Goal: Navigation & Orientation: Understand site structure

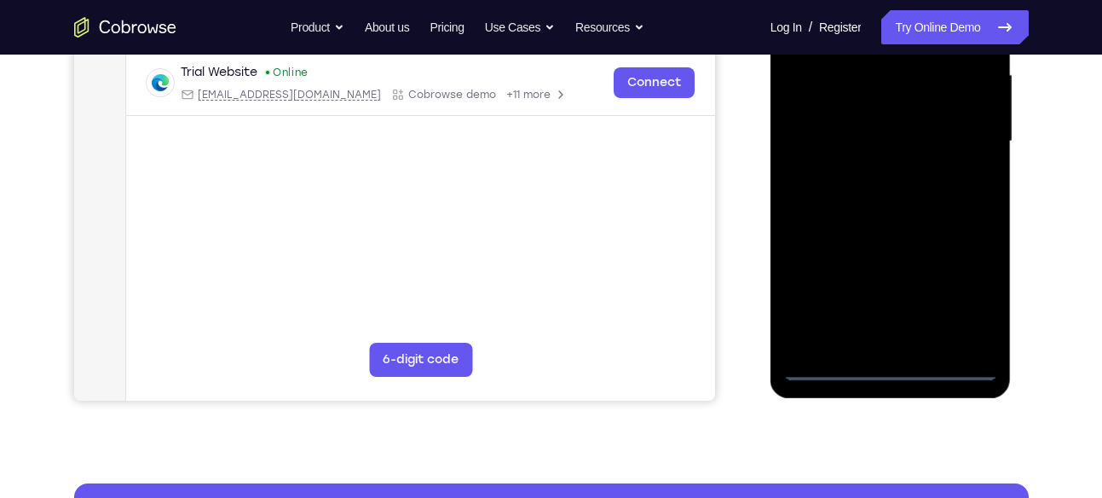
scroll to position [386, 0]
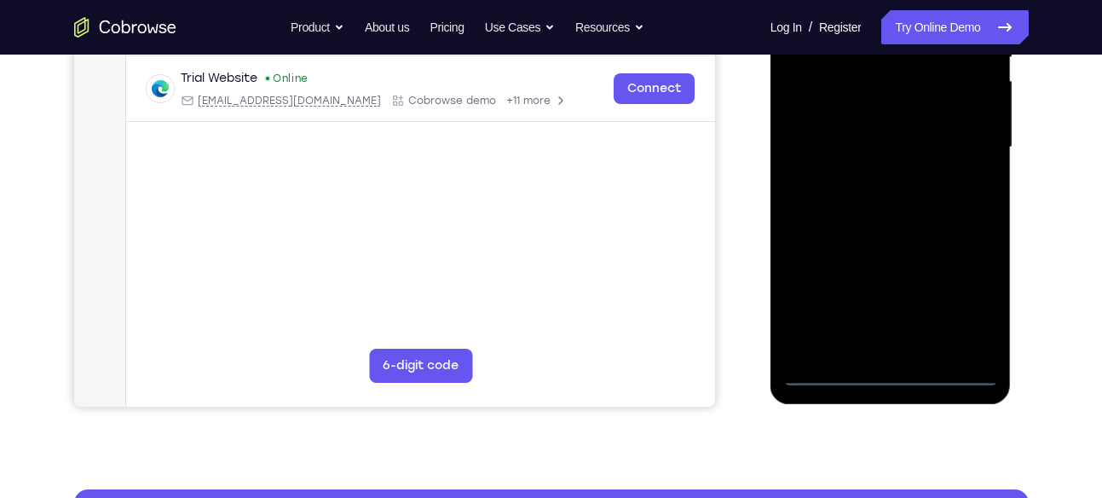
click at [890, 372] on div at bounding box center [890, 147] width 215 height 477
click at [959, 302] on div at bounding box center [890, 147] width 215 height 477
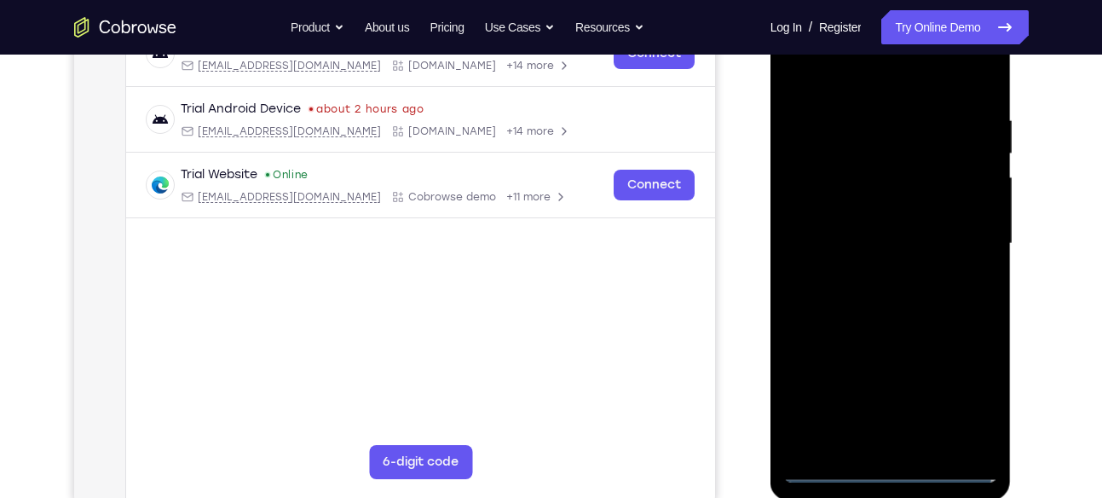
scroll to position [285, 0]
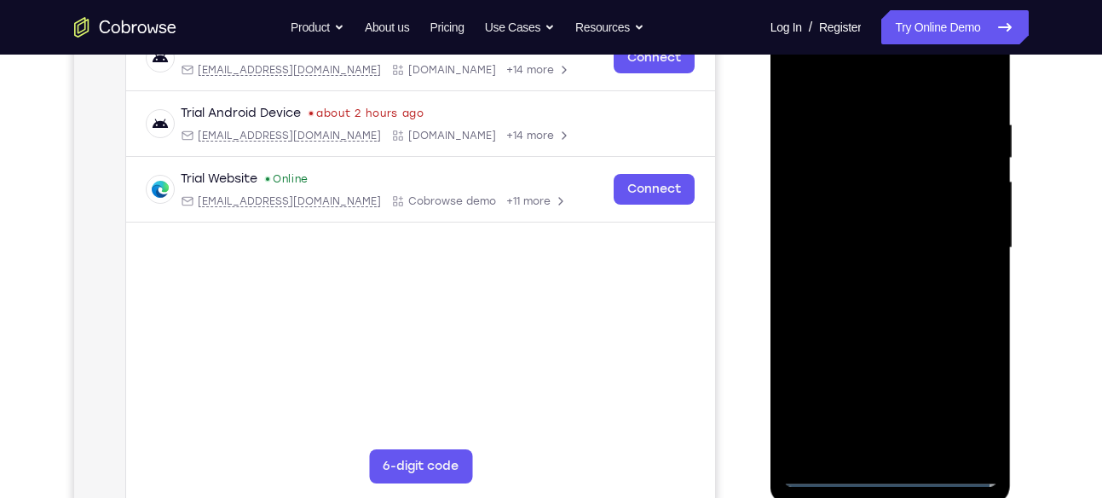
click at [821, 80] on div at bounding box center [890, 247] width 215 height 477
click at [965, 245] on div at bounding box center [890, 247] width 215 height 477
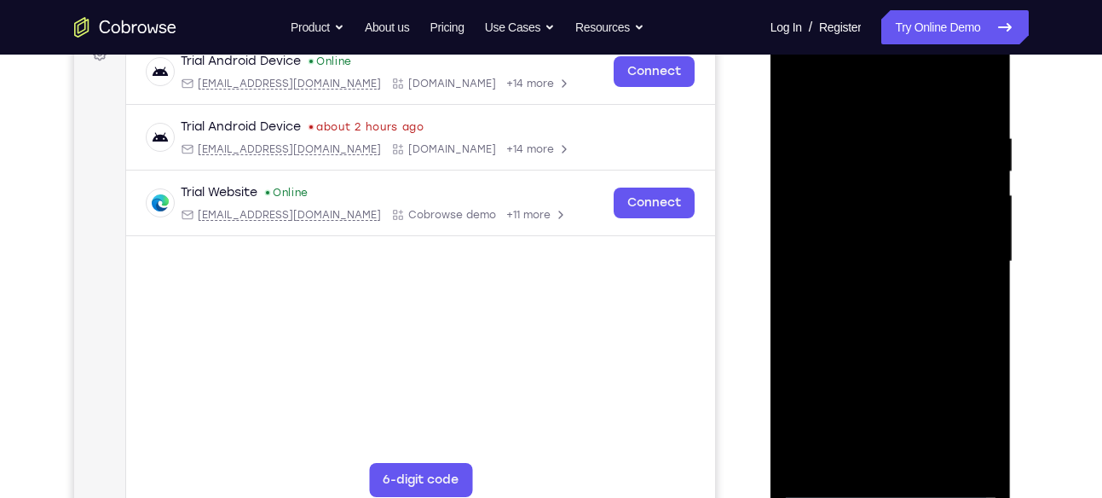
scroll to position [274, 0]
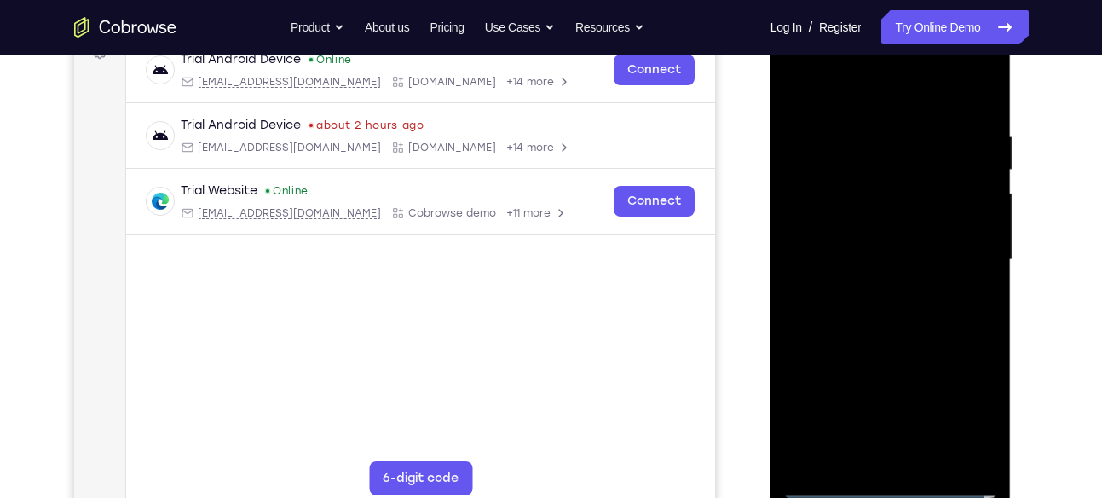
click at [904, 409] on div at bounding box center [890, 259] width 215 height 477
click at [872, 293] on div at bounding box center [890, 259] width 215 height 477
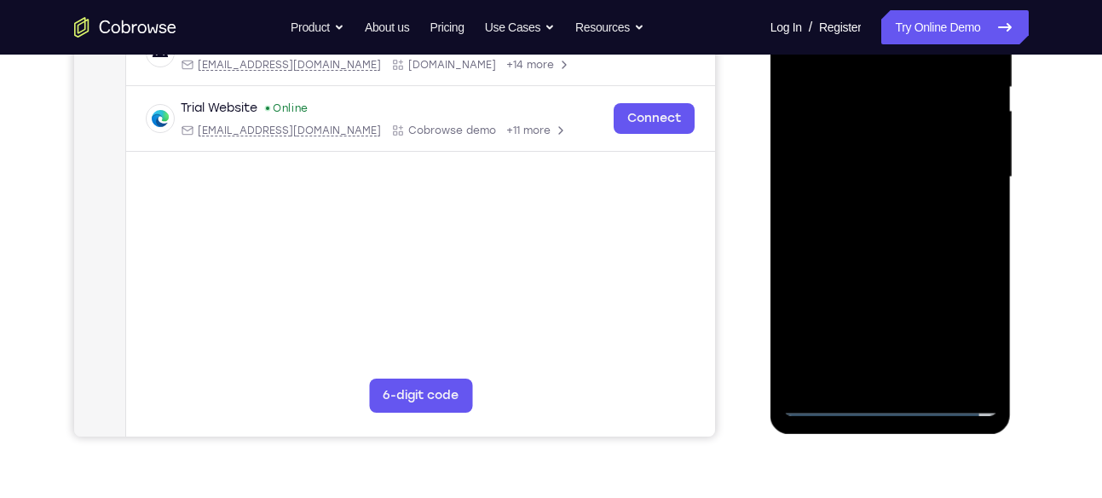
scroll to position [363, 0]
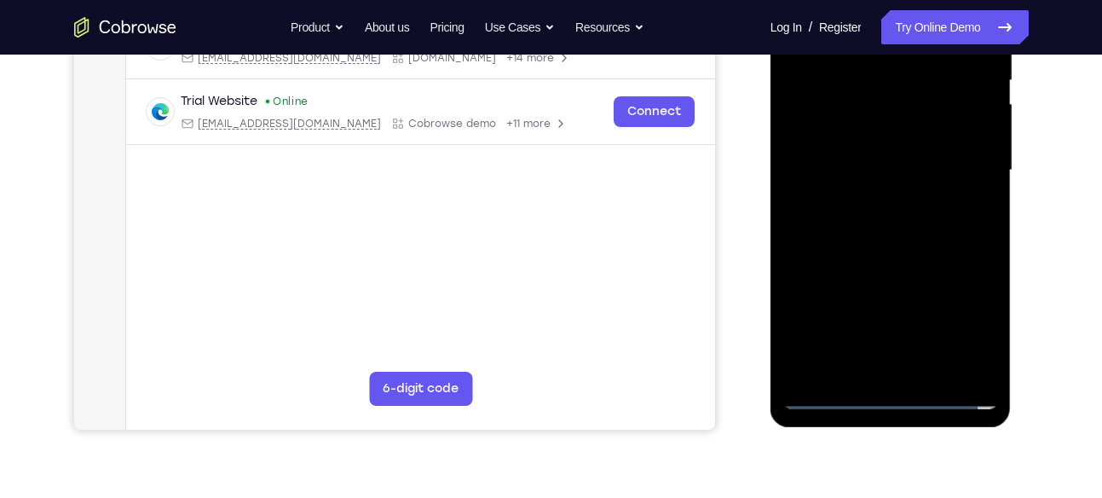
click at [903, 257] on div at bounding box center [890, 170] width 215 height 477
click at [887, 89] on div at bounding box center [890, 170] width 215 height 477
click at [911, 126] on div at bounding box center [890, 170] width 215 height 477
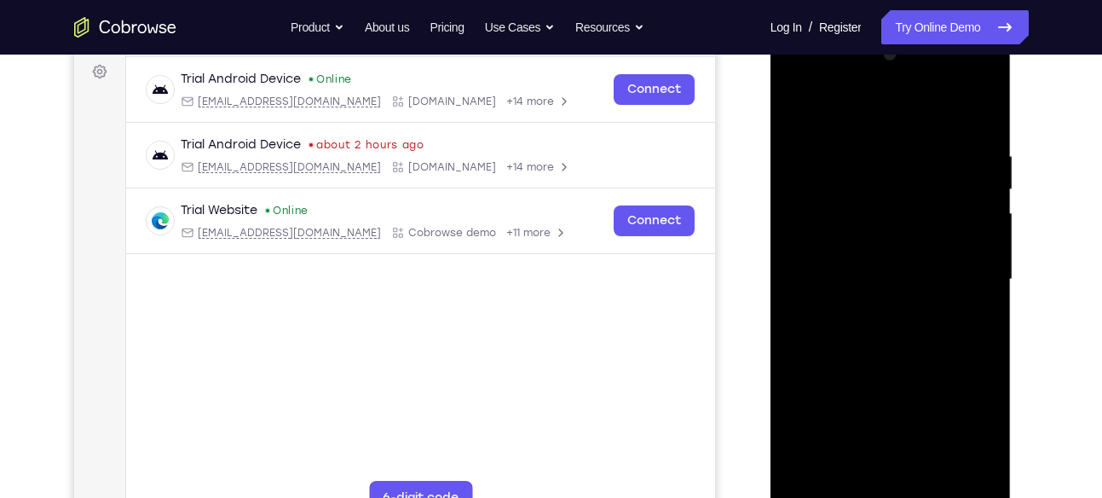
scroll to position [251, 0]
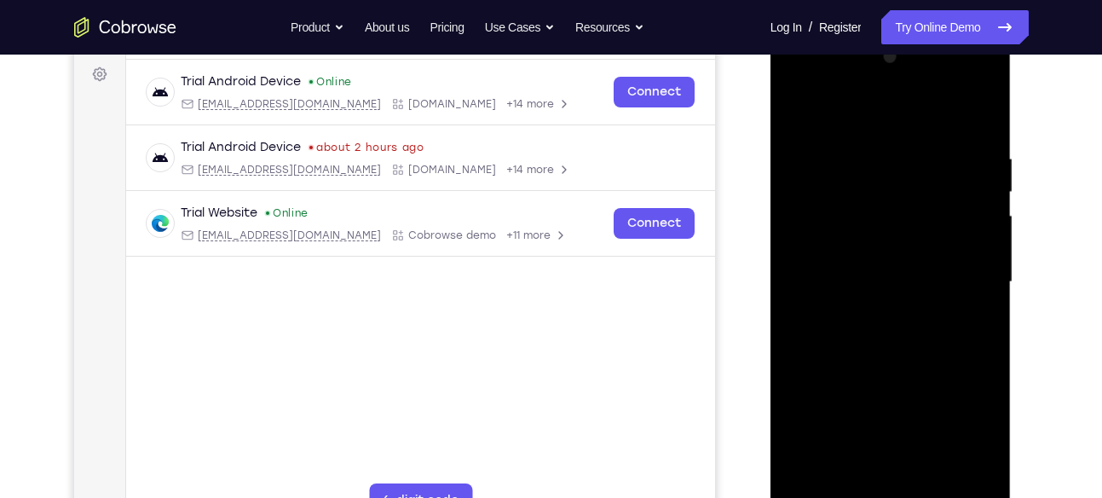
click at [825, 209] on div at bounding box center [890, 281] width 215 height 477
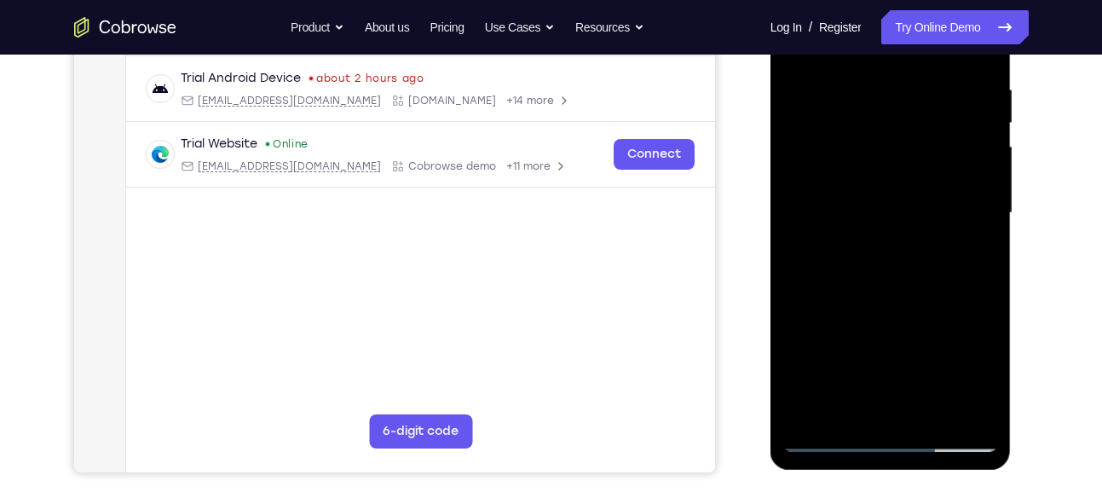
scroll to position [320, 0]
click at [912, 180] on div at bounding box center [890, 213] width 215 height 477
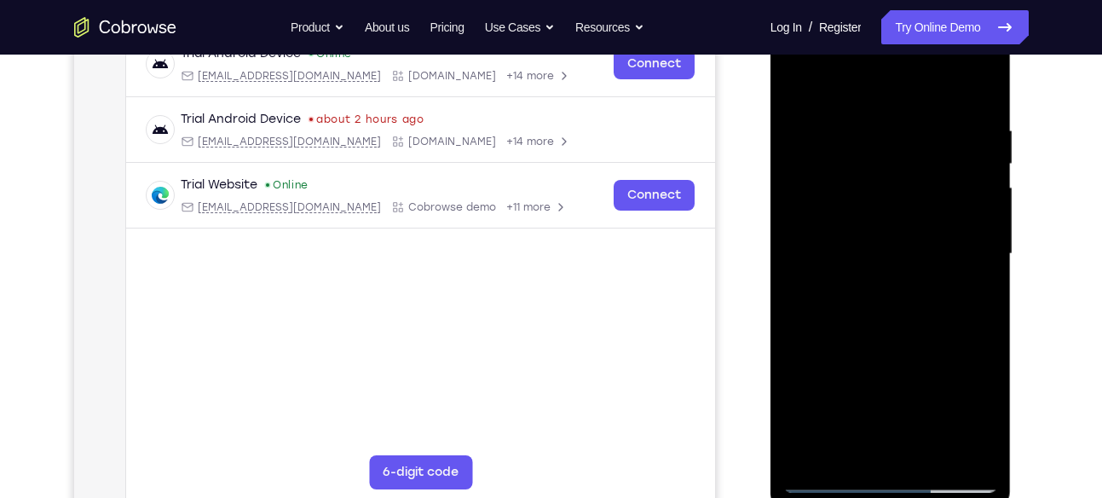
scroll to position [280, 0]
drag, startPoint x: 927, startPoint y: 320, endPoint x: 930, endPoint y: 224, distance: 95.5
click at [930, 224] on div at bounding box center [890, 252] width 215 height 477
click at [981, 86] on div at bounding box center [890, 252] width 215 height 477
drag, startPoint x: 926, startPoint y: 309, endPoint x: 927, endPoint y: 231, distance: 78.4
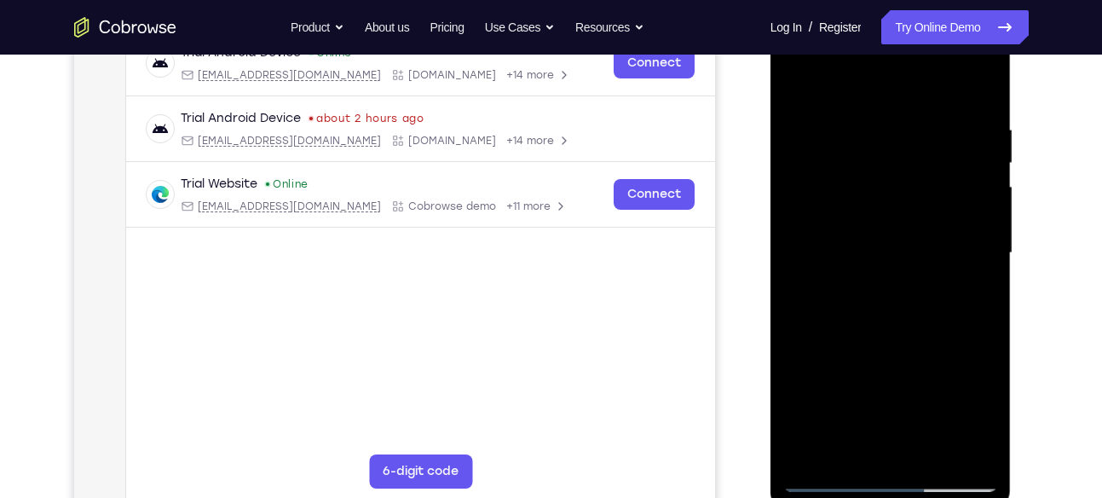
click at [927, 231] on div at bounding box center [890, 252] width 215 height 477
click at [988, 229] on div at bounding box center [890, 252] width 215 height 477
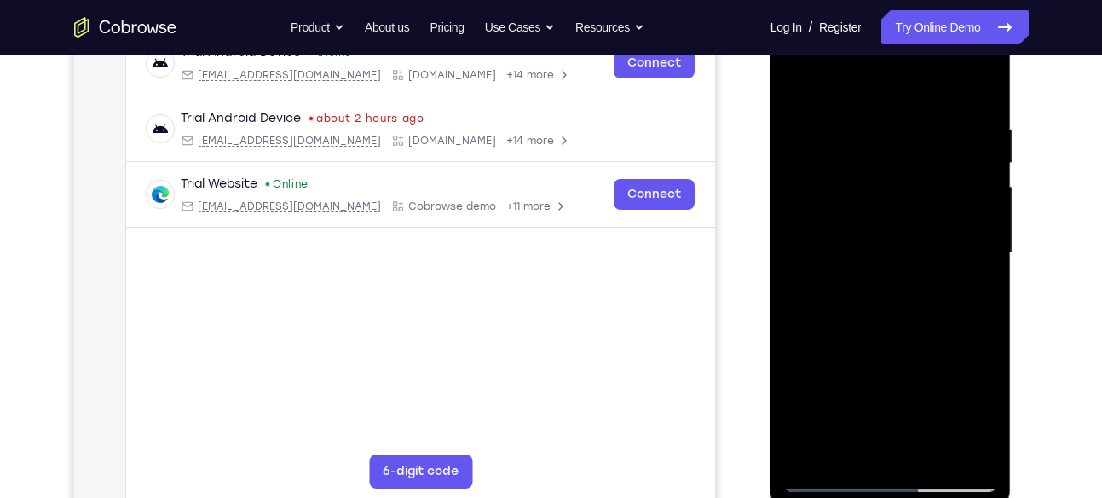
click at [798, 383] on div at bounding box center [890, 252] width 215 height 477
click at [983, 228] on div at bounding box center [890, 252] width 215 height 477
drag, startPoint x: 933, startPoint y: 204, endPoint x: 918, endPoint y: 333, distance: 129.6
click at [918, 333] on div at bounding box center [890, 252] width 215 height 477
click at [861, 119] on div at bounding box center [890, 252] width 215 height 477
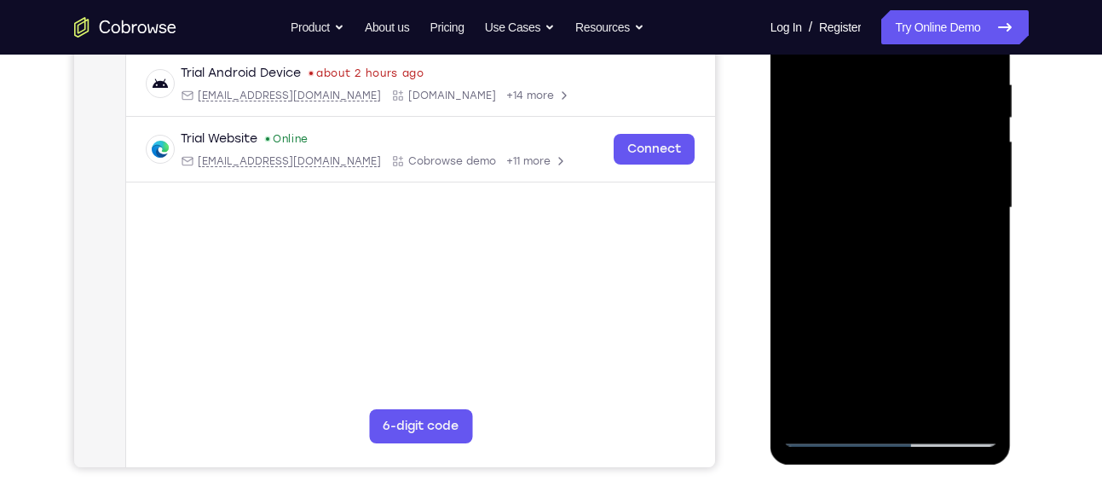
scroll to position [301, 0]
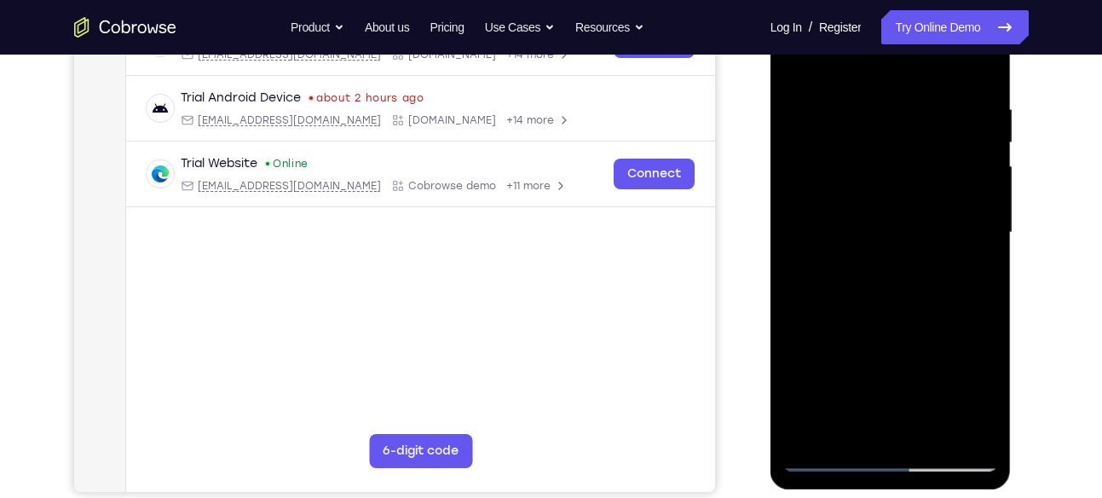
click at [968, 218] on div at bounding box center [890, 232] width 215 height 477
click at [978, 59] on div at bounding box center [890, 232] width 215 height 477
click at [916, 101] on div at bounding box center [890, 232] width 215 height 477
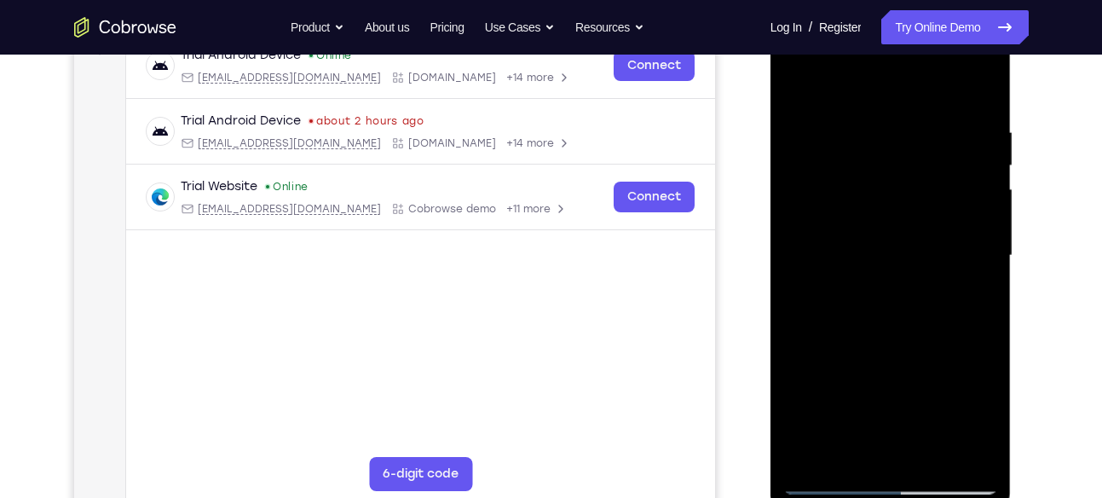
click at [958, 210] on div at bounding box center [890, 255] width 215 height 477
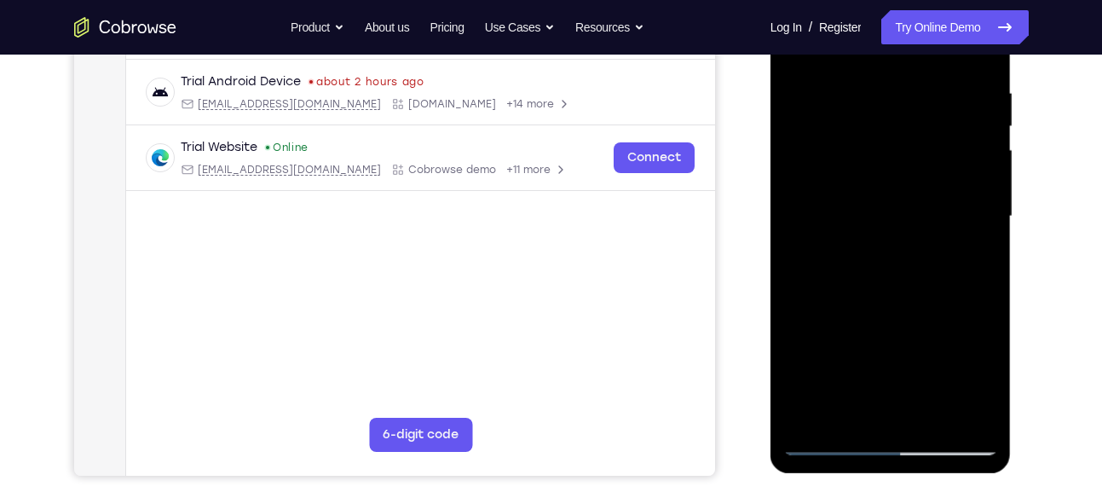
scroll to position [323, 0]
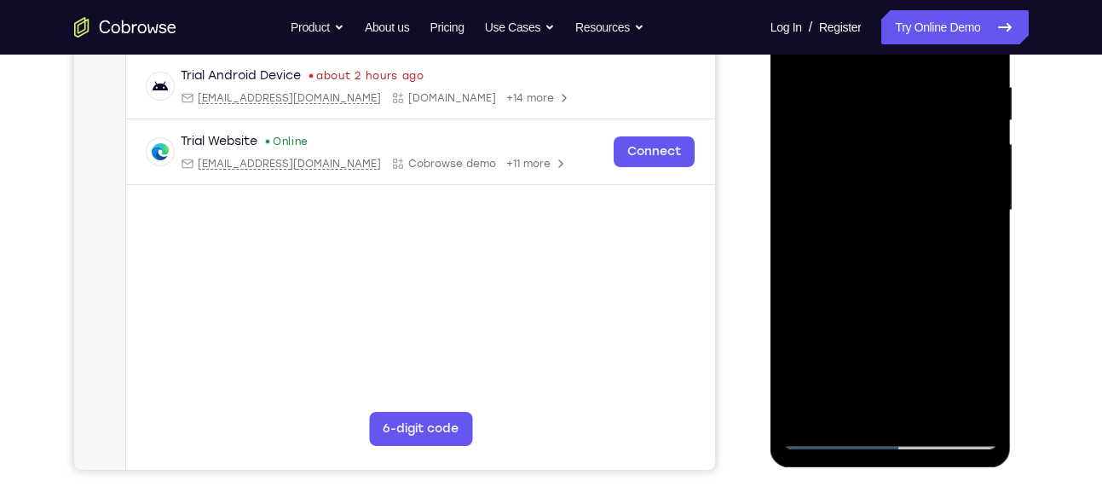
click at [958, 210] on div at bounding box center [890, 210] width 215 height 477
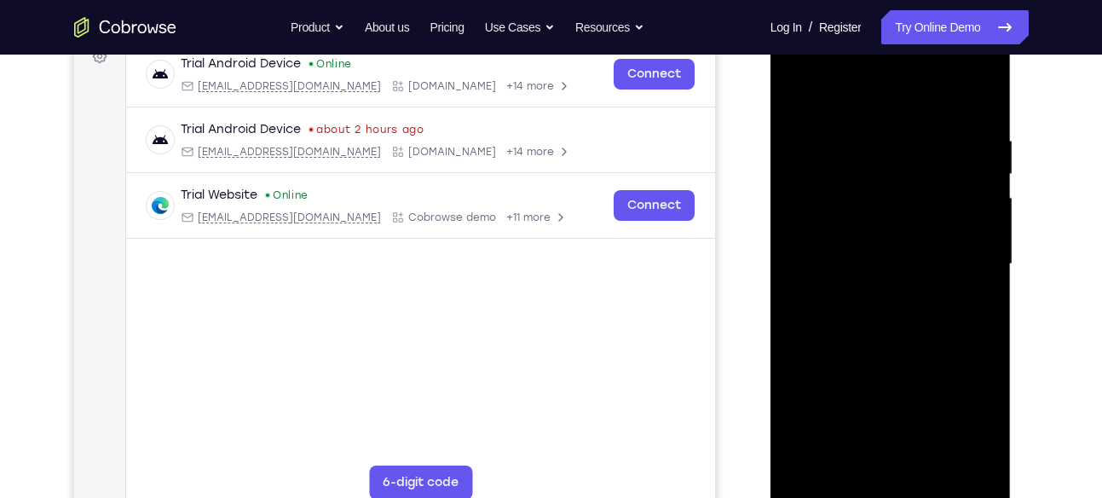
scroll to position [274, 0]
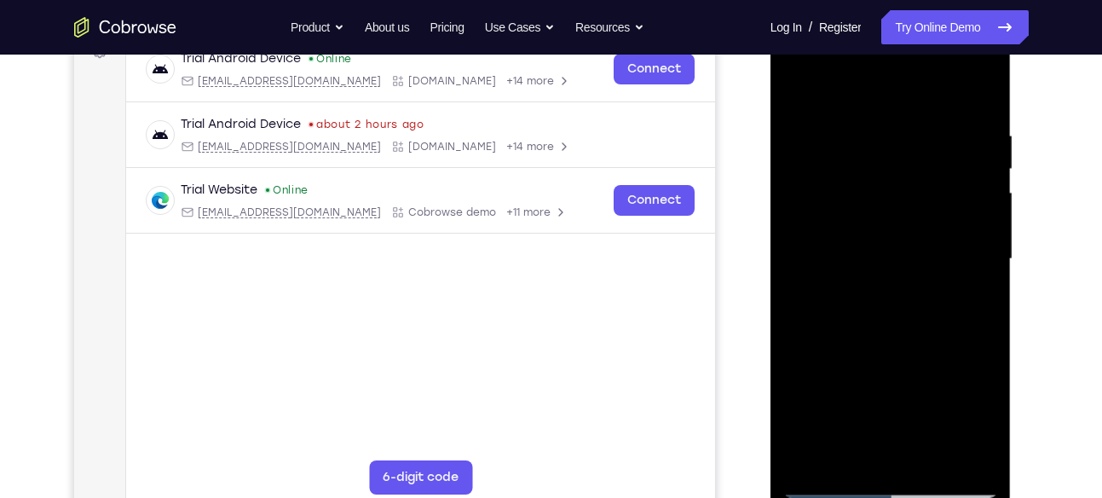
click at [805, 239] on div at bounding box center [890, 258] width 215 height 477
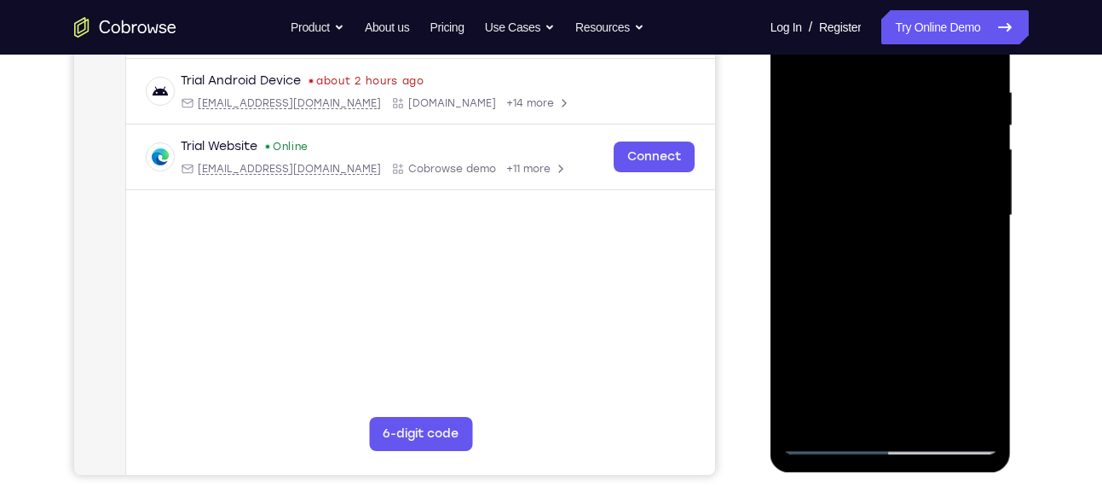
scroll to position [317, 0]
click at [805, 239] on div at bounding box center [890, 216] width 215 height 477
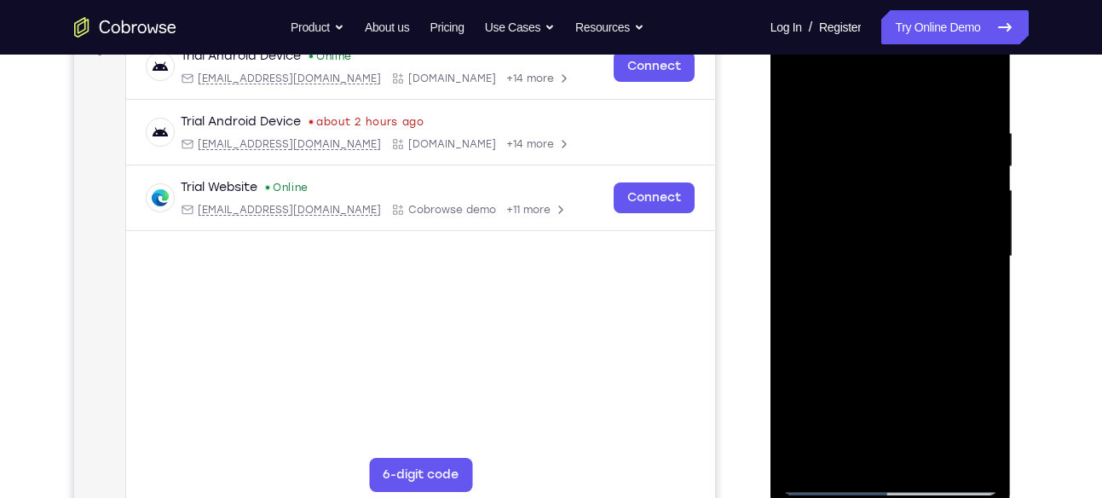
scroll to position [269, 0]
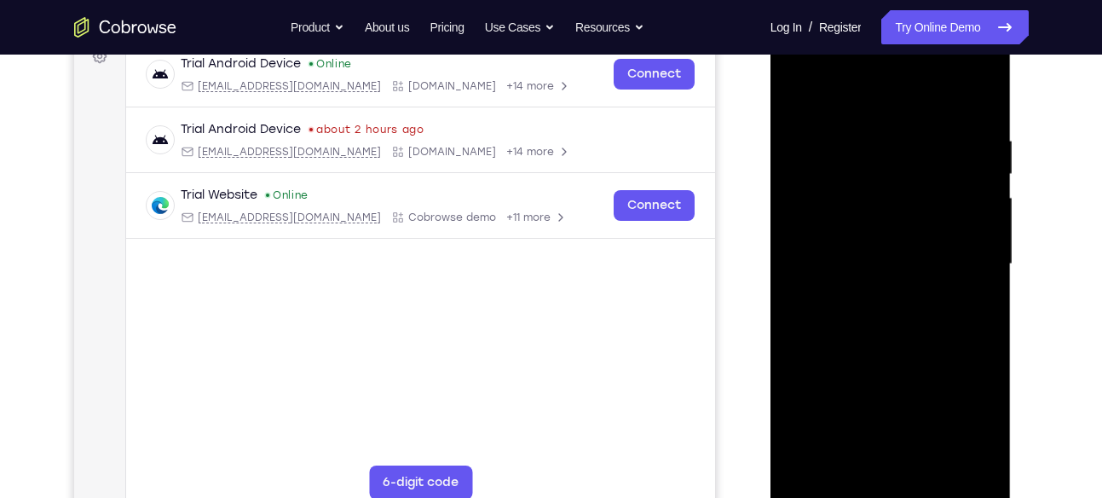
click at [805, 100] on div at bounding box center [890, 264] width 215 height 477
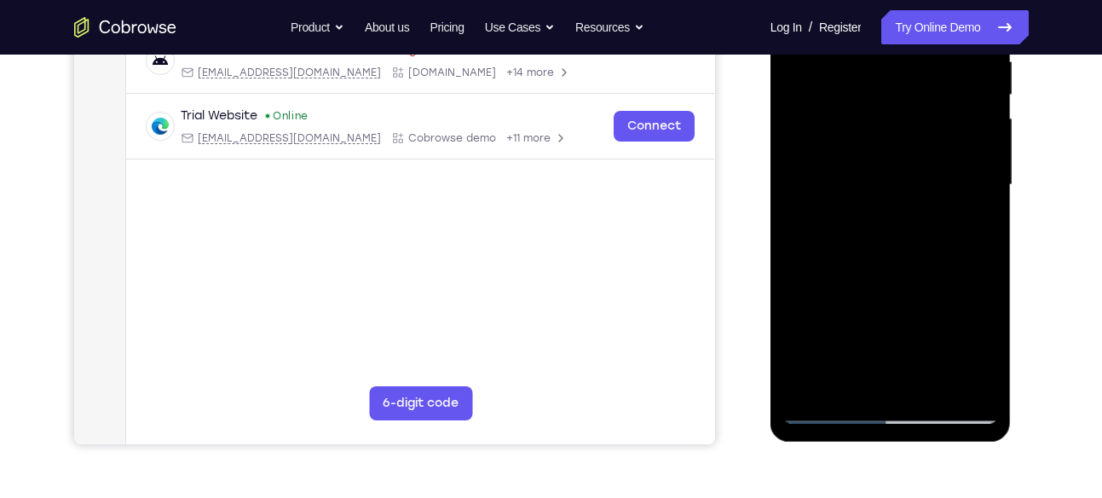
scroll to position [354, 0]
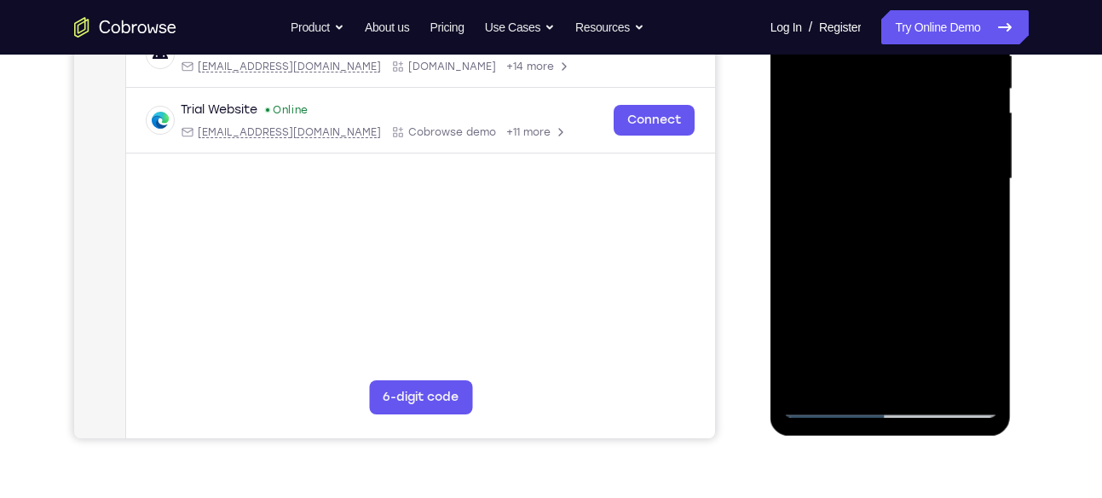
click at [827, 304] on div at bounding box center [890, 178] width 215 height 477
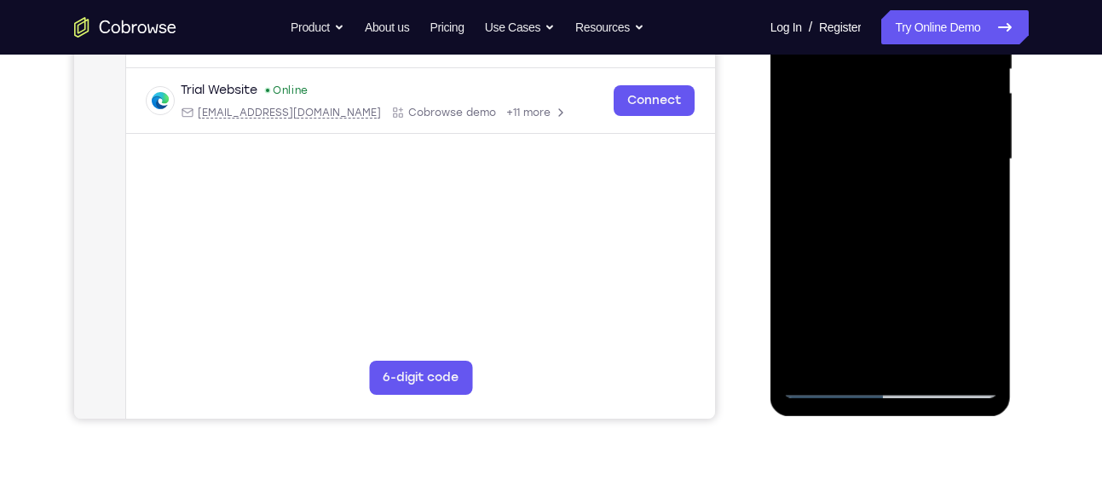
scroll to position [376, 0]
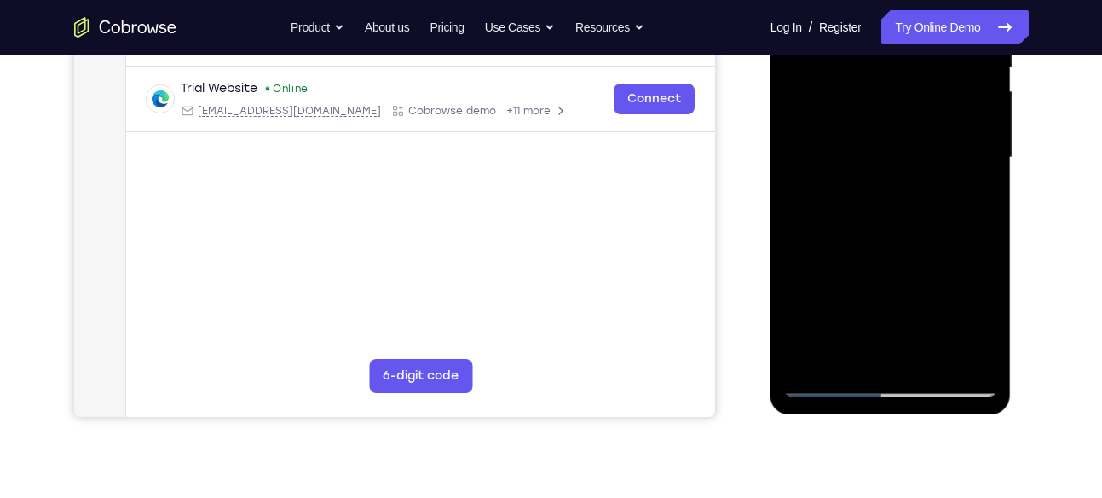
drag, startPoint x: 872, startPoint y: 258, endPoint x: 877, endPoint y: 156, distance: 102.4
click at [877, 156] on div at bounding box center [890, 157] width 215 height 477
drag, startPoint x: 912, startPoint y: 268, endPoint x: 921, endPoint y: 176, distance: 92.5
click at [921, 176] on div at bounding box center [890, 157] width 215 height 477
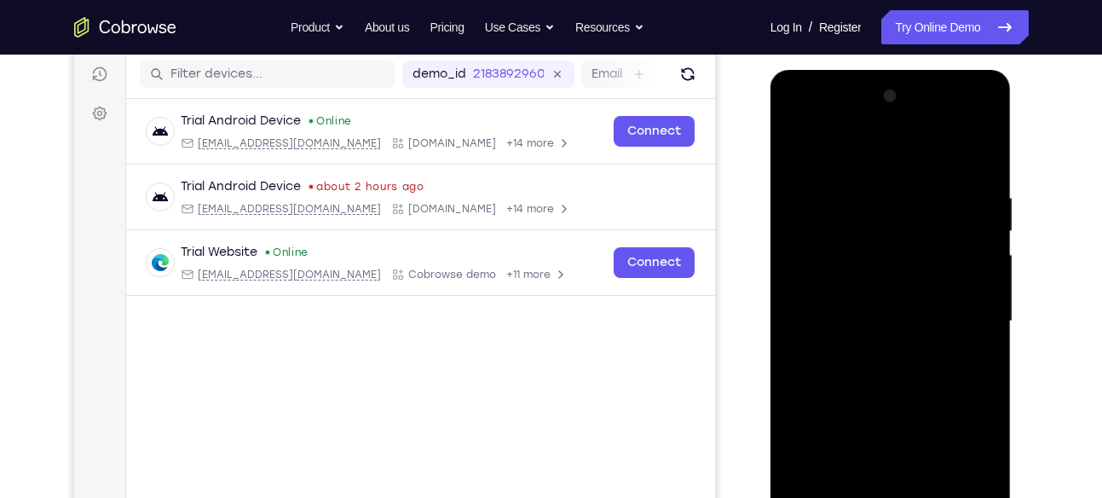
scroll to position [211, 0]
click at [800, 149] on div at bounding box center [890, 322] width 215 height 477
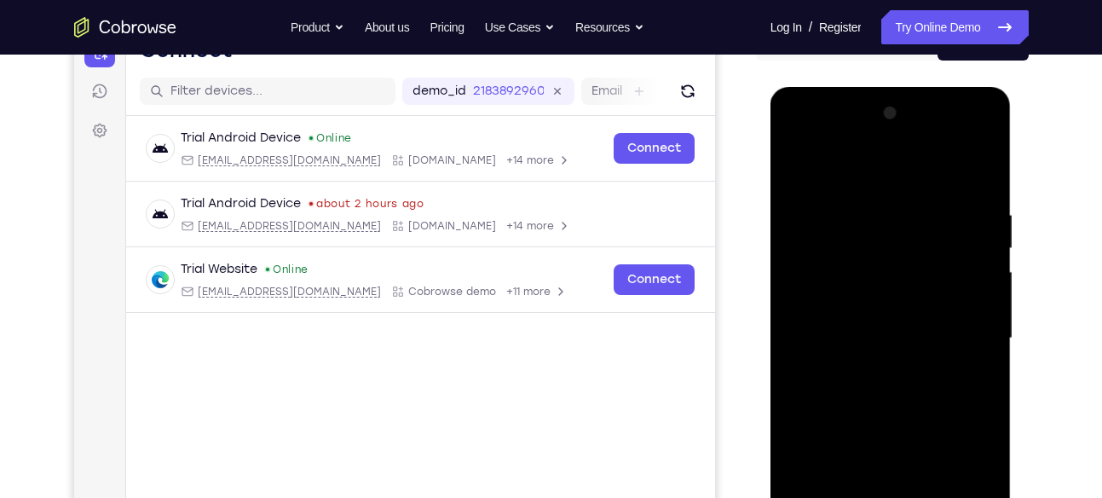
scroll to position [193, 0]
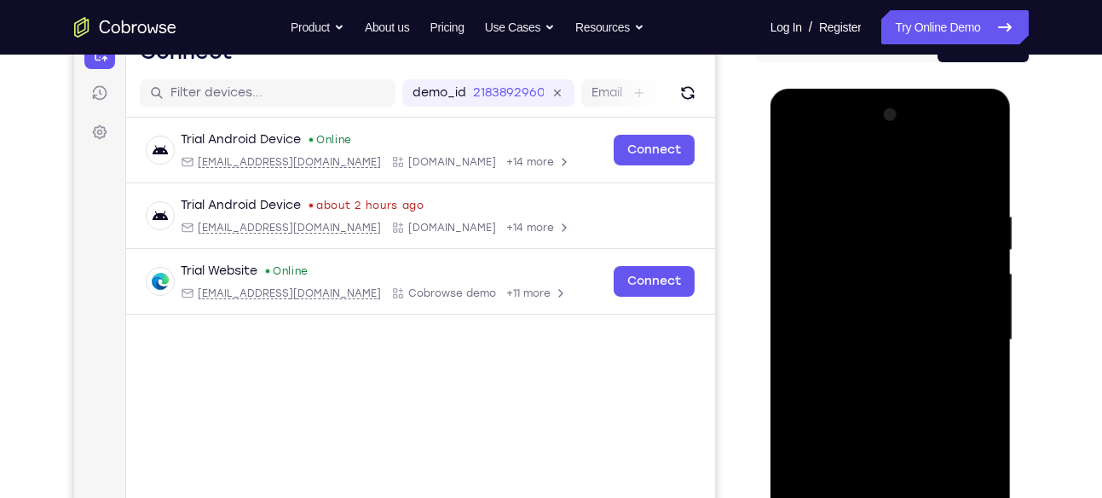
click at [838, 228] on div at bounding box center [890, 339] width 215 height 477
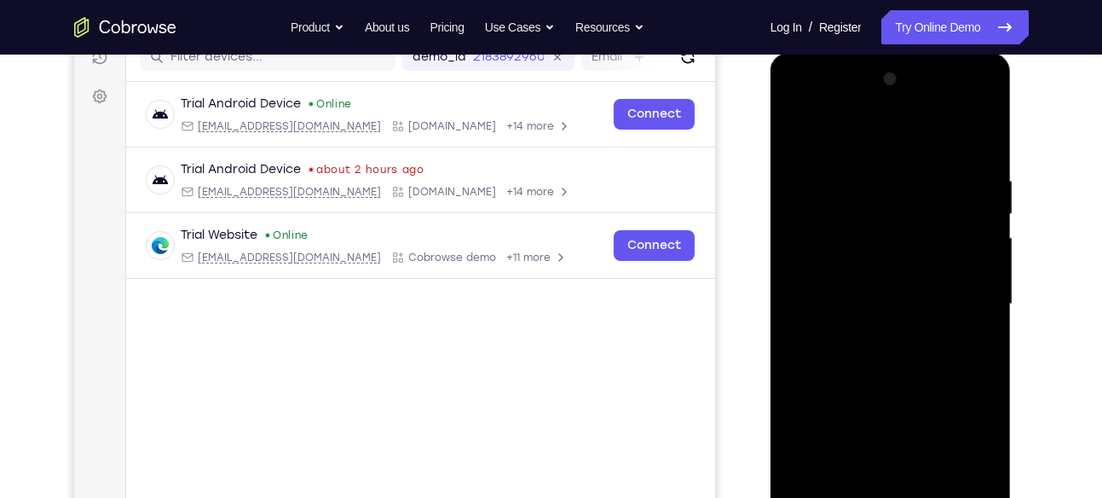
scroll to position [231, 0]
click at [987, 82] on div at bounding box center [890, 302] width 215 height 477
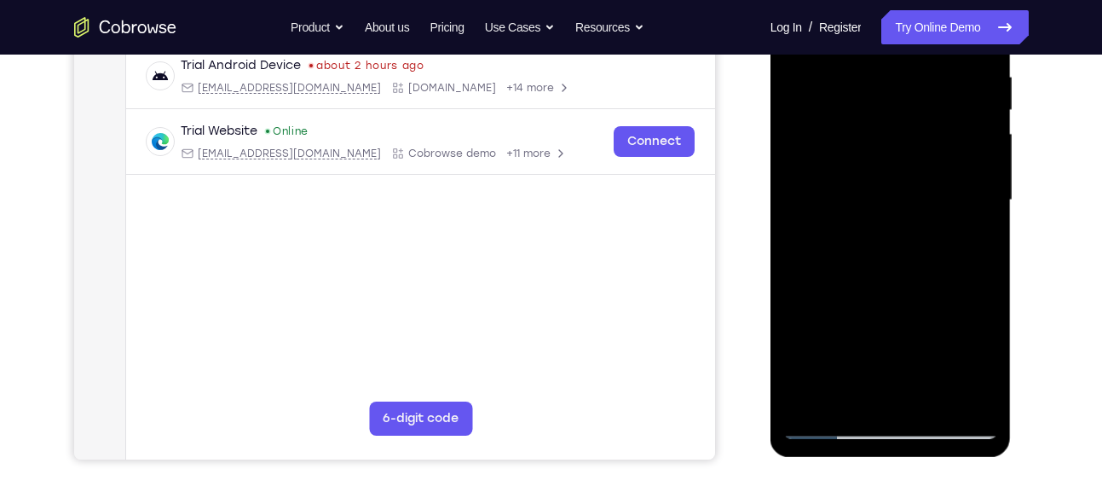
scroll to position [336, 0]
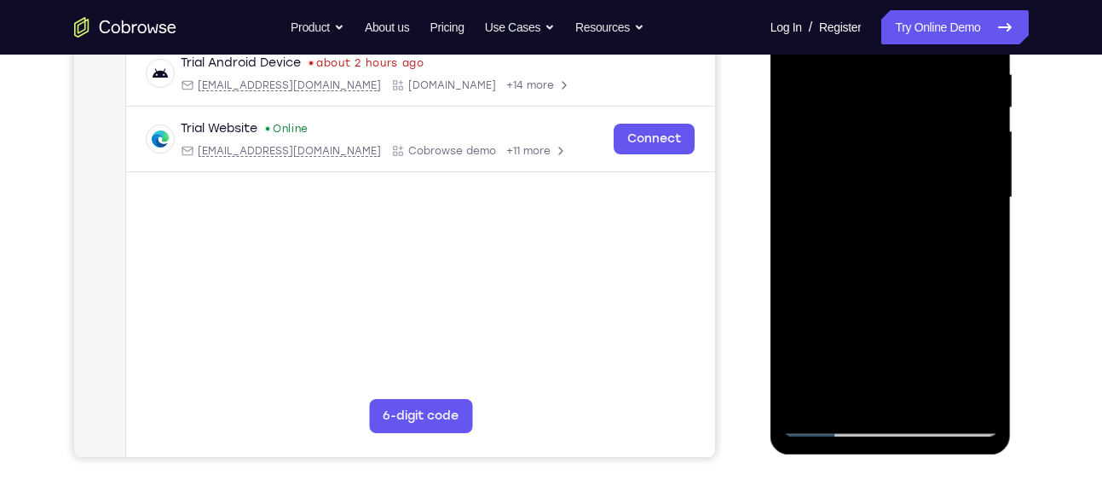
drag, startPoint x: 898, startPoint y: 329, endPoint x: 897, endPoint y: 168, distance: 161.0
click at [897, 168] on div at bounding box center [890, 197] width 215 height 477
click at [820, 259] on div at bounding box center [890, 197] width 215 height 477
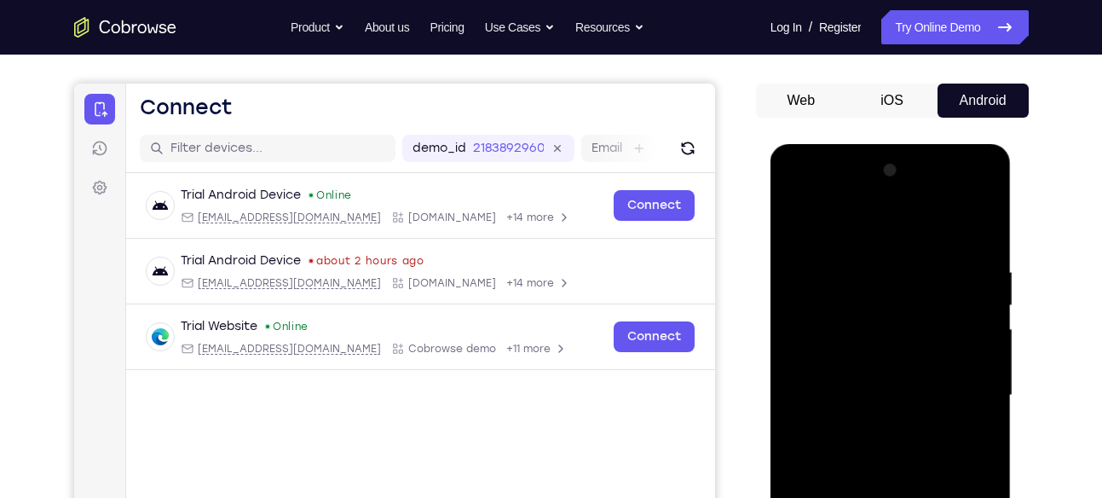
scroll to position [136, 0]
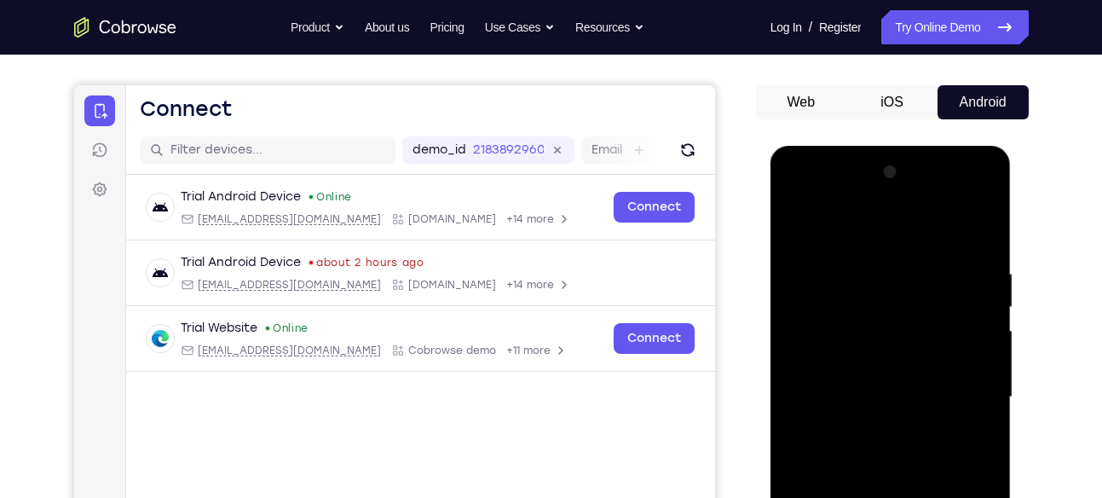
drag, startPoint x: 924, startPoint y: 318, endPoint x: 913, endPoint y: 390, distance: 73.1
click at [913, 390] on div at bounding box center [890, 396] width 215 height 477
click at [981, 358] on div at bounding box center [890, 396] width 215 height 477
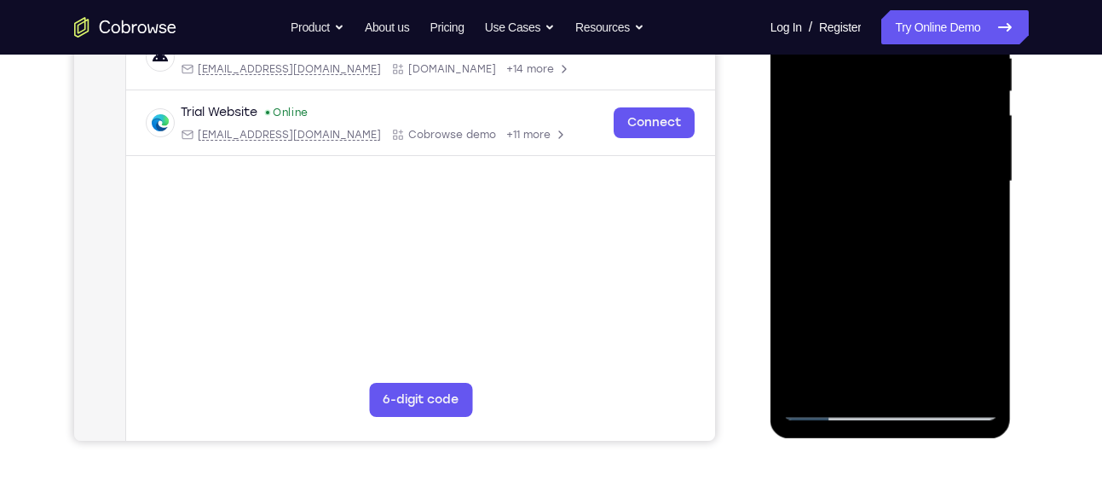
scroll to position [353, 0]
drag, startPoint x: 943, startPoint y: 320, endPoint x: 930, endPoint y: 180, distance: 141.3
click at [930, 180] on div at bounding box center [890, 180] width 215 height 477
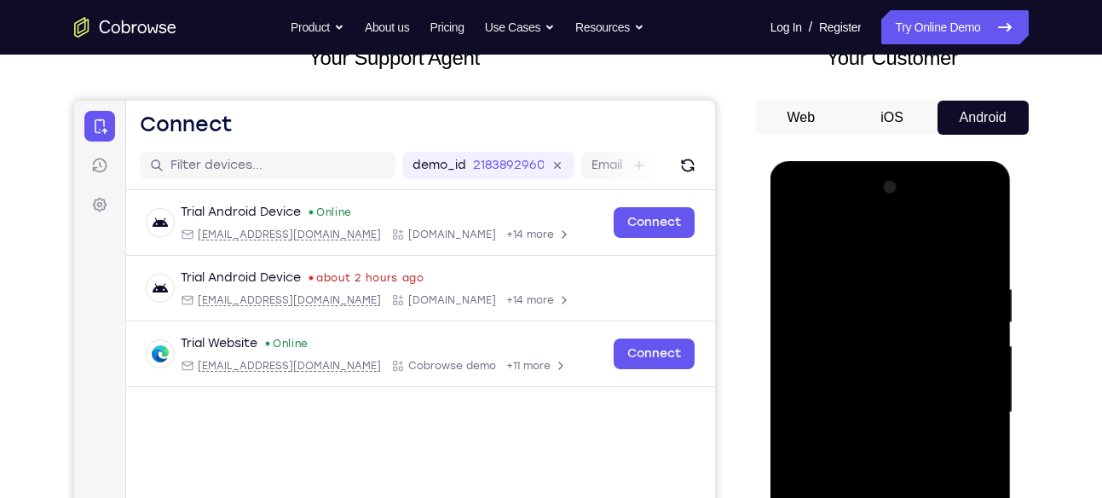
scroll to position [119, 0]
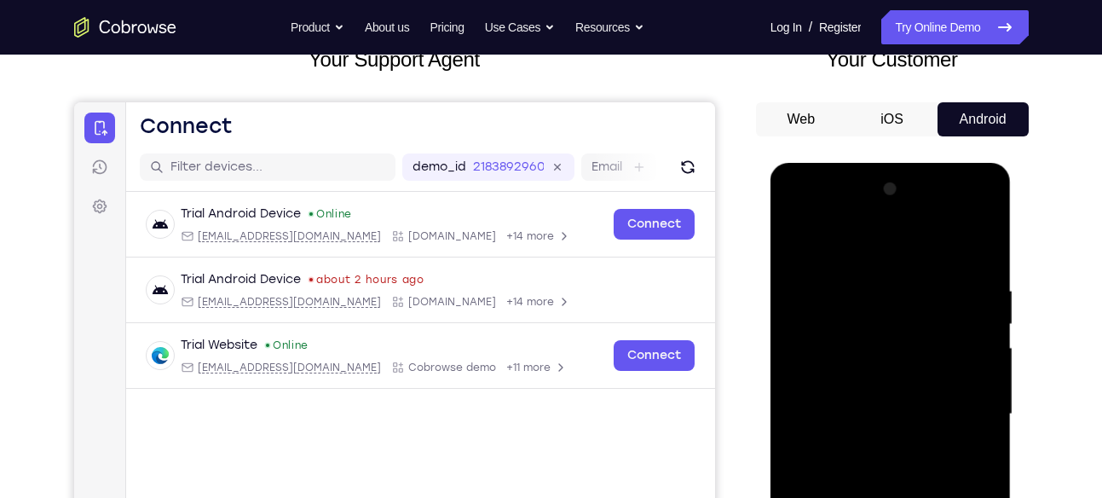
click at [794, 245] on div at bounding box center [890, 414] width 215 height 477
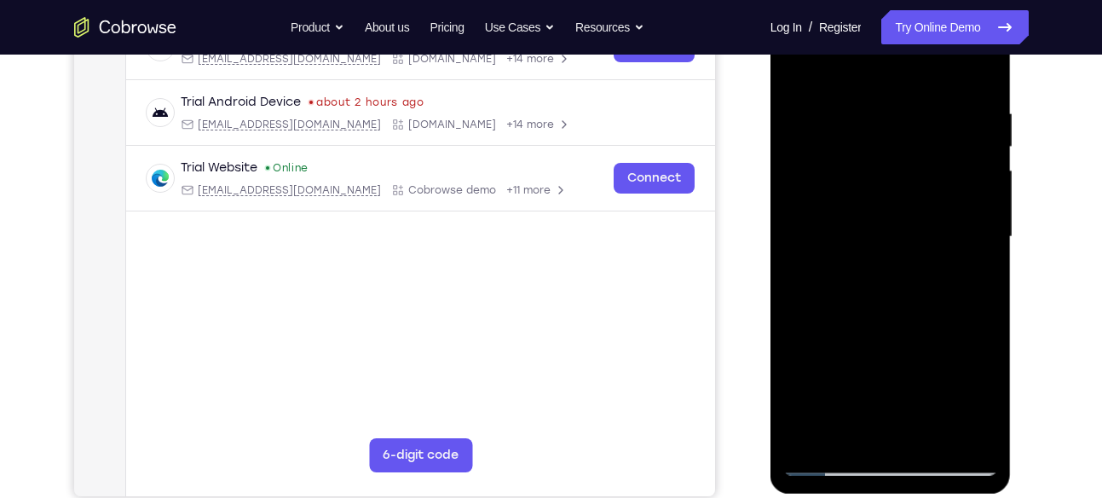
scroll to position [297, 0]
drag, startPoint x: 882, startPoint y: 325, endPoint x: 879, endPoint y: 128, distance: 197.7
click at [879, 128] on div at bounding box center [890, 235] width 215 height 477
click at [809, 438] on div at bounding box center [890, 235] width 215 height 477
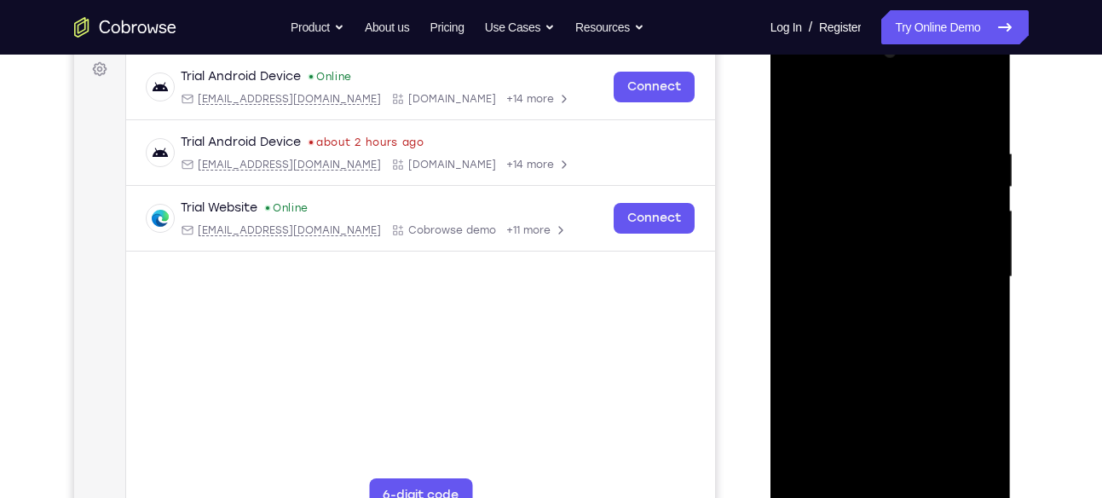
scroll to position [251, 0]
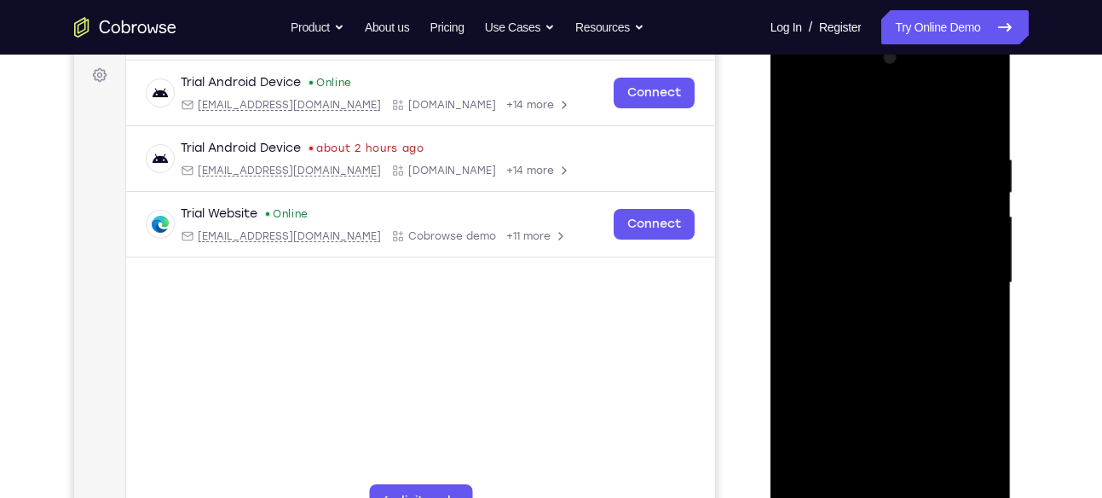
drag, startPoint x: 881, startPoint y: 380, endPoint x: 890, endPoint y: 210, distance: 169.8
click at [890, 210] on div at bounding box center [890, 282] width 215 height 477
drag, startPoint x: 890, startPoint y: 382, endPoint x: 902, endPoint y: 194, distance: 187.8
click at [902, 194] on div at bounding box center [890, 282] width 215 height 477
drag, startPoint x: 899, startPoint y: 365, endPoint x: 908, endPoint y: 167, distance: 197.9
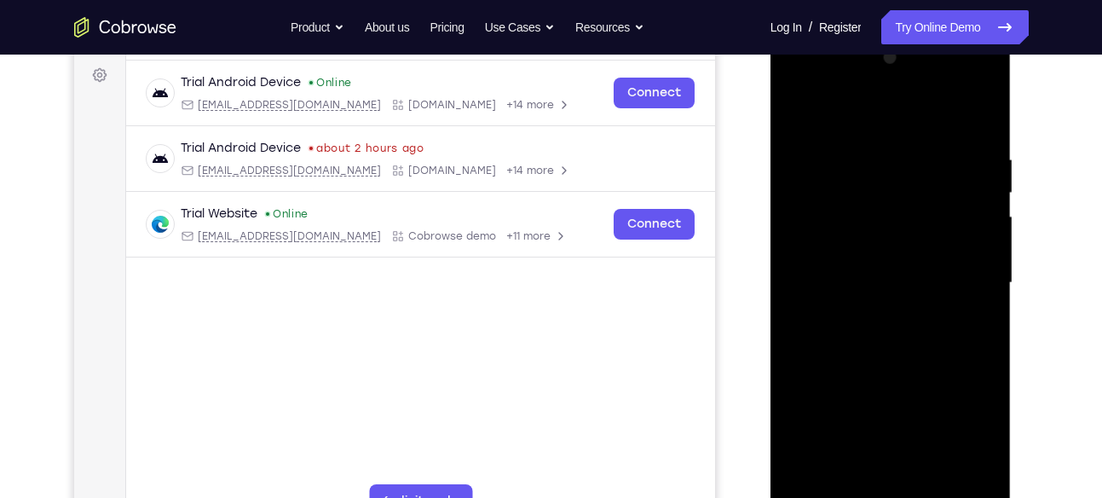
click at [908, 167] on div at bounding box center [890, 282] width 215 height 477
drag, startPoint x: 901, startPoint y: 390, endPoint x: 913, endPoint y: 178, distance: 212.5
click at [913, 178] on div at bounding box center [890, 282] width 215 height 477
drag, startPoint x: 921, startPoint y: 358, endPoint x: 897, endPoint y: 234, distance: 125.8
click at [897, 234] on div at bounding box center [890, 282] width 215 height 477
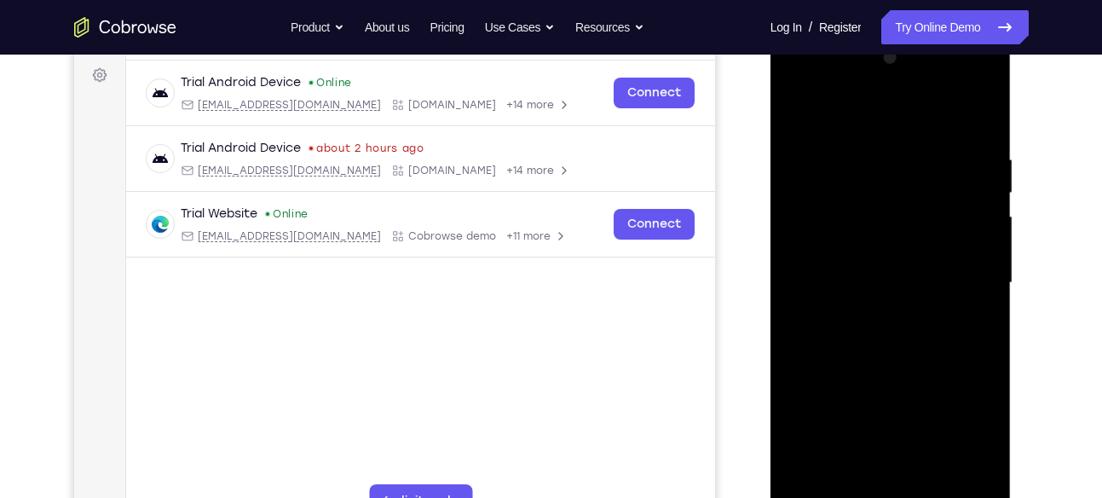
click at [988, 272] on div at bounding box center [890, 282] width 215 height 477
drag, startPoint x: 937, startPoint y: 339, endPoint x: 926, endPoint y: 275, distance: 64.9
click at [926, 275] on div at bounding box center [890, 282] width 215 height 477
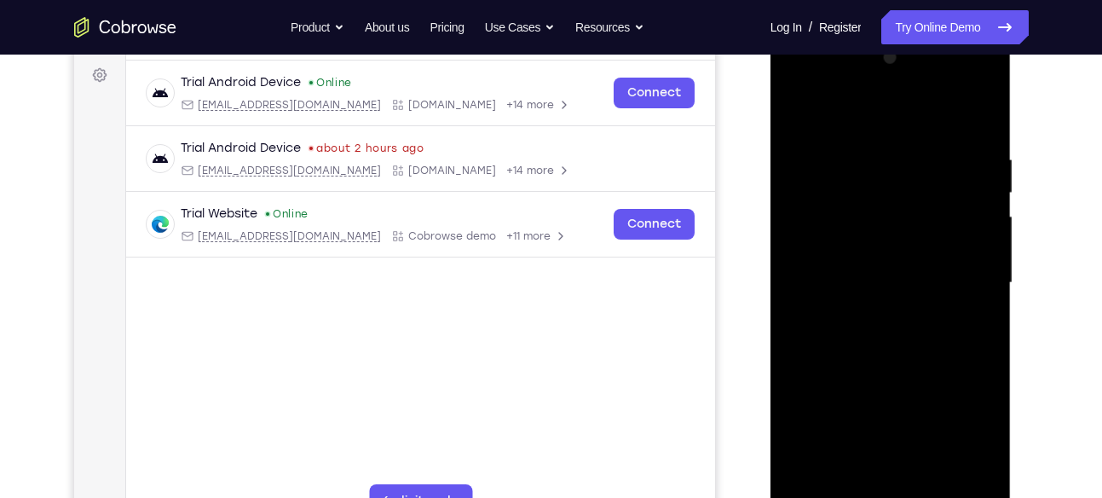
drag, startPoint x: 896, startPoint y: 230, endPoint x: 907, endPoint y: 93, distance: 137.6
click at [907, 93] on div at bounding box center [890, 282] width 215 height 477
drag, startPoint x: 893, startPoint y: 330, endPoint x: 930, endPoint y: 115, distance: 218.0
click at [930, 115] on div at bounding box center [890, 282] width 215 height 477
drag, startPoint x: 904, startPoint y: 389, endPoint x: 925, endPoint y: 204, distance: 186.1
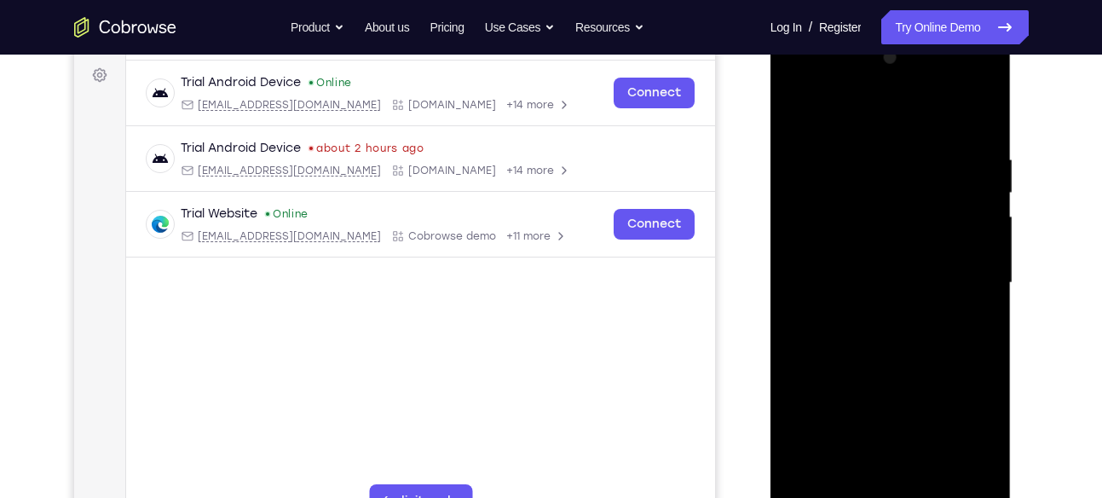
click at [925, 204] on div at bounding box center [890, 282] width 215 height 477
drag, startPoint x: 916, startPoint y: 380, endPoint x: 936, endPoint y: 218, distance: 163.1
click at [936, 218] on div at bounding box center [890, 282] width 215 height 477
drag, startPoint x: 921, startPoint y: 405, endPoint x: 938, endPoint y: 210, distance: 195.9
click at [938, 210] on div at bounding box center [890, 282] width 215 height 477
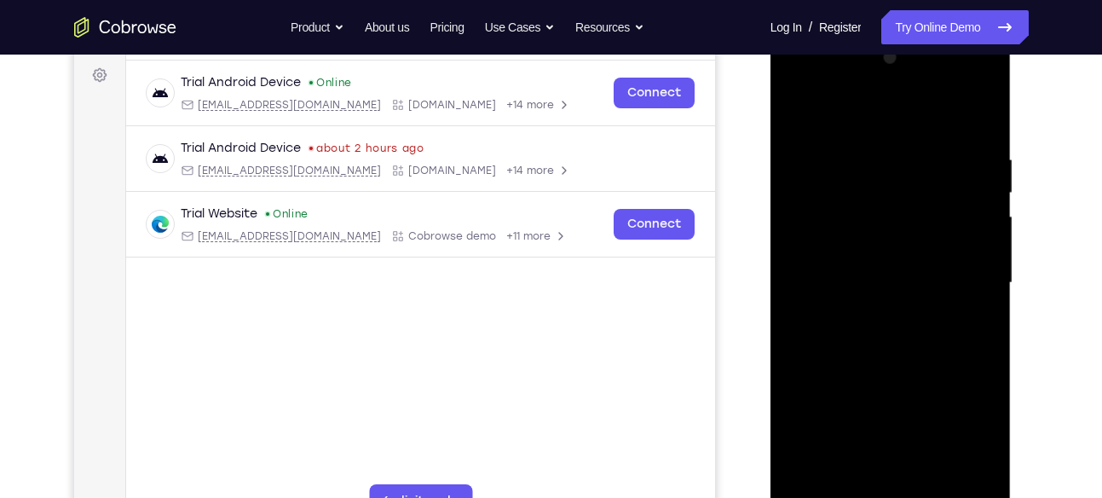
drag, startPoint x: 925, startPoint y: 434, endPoint x: 939, endPoint y: 201, distance: 233.0
click at [939, 201] on div at bounding box center [890, 282] width 215 height 477
drag, startPoint x: 913, startPoint y: 400, endPoint x: 947, endPoint y: 198, distance: 204.7
click at [947, 198] on div at bounding box center [890, 282] width 215 height 477
drag, startPoint x: 921, startPoint y: 421, endPoint x: 936, endPoint y: 195, distance: 226.3
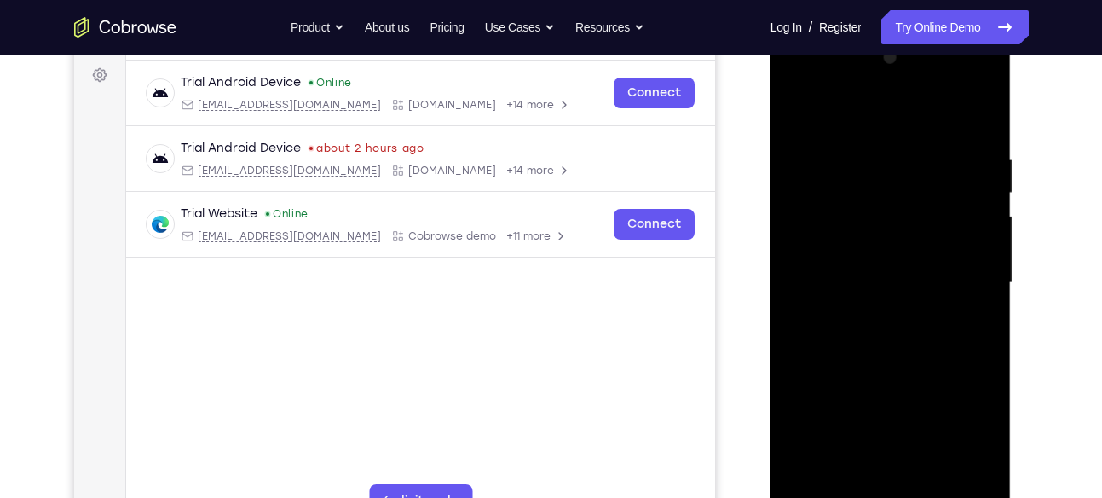
click at [936, 195] on div at bounding box center [890, 282] width 215 height 477
drag, startPoint x: 919, startPoint y: 393, endPoint x: 941, endPoint y: 148, distance: 245.5
click at [941, 148] on div at bounding box center [890, 282] width 215 height 477
drag, startPoint x: 890, startPoint y: 372, endPoint x: 914, endPoint y: 186, distance: 188.1
click at [914, 186] on div at bounding box center [890, 282] width 215 height 477
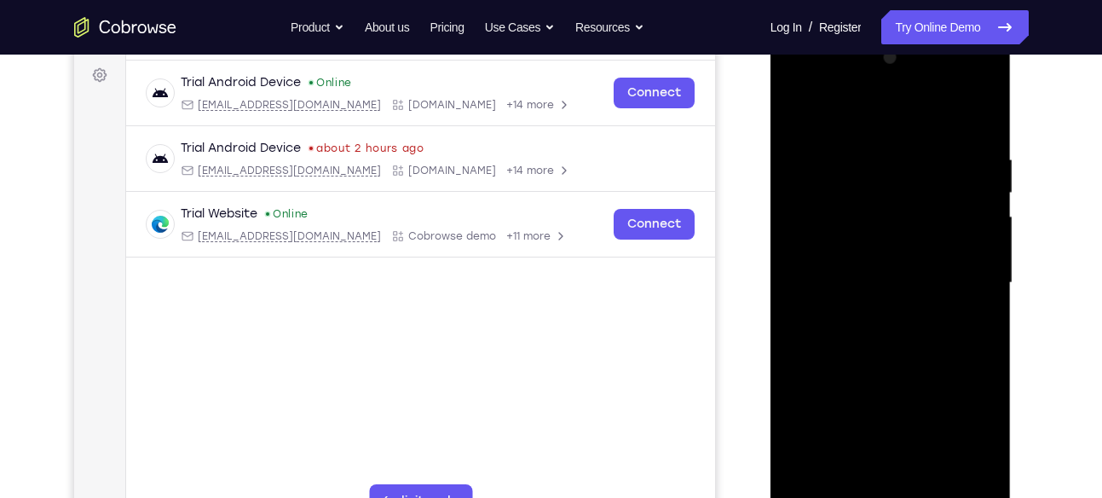
drag, startPoint x: 902, startPoint y: 393, endPoint x: 940, endPoint y: 107, distance: 287.9
click at [940, 107] on div at bounding box center [890, 282] width 215 height 477
drag, startPoint x: 908, startPoint y: 361, endPoint x: 913, endPoint y: 189, distance: 172.2
click at [913, 189] on div at bounding box center [890, 282] width 215 height 477
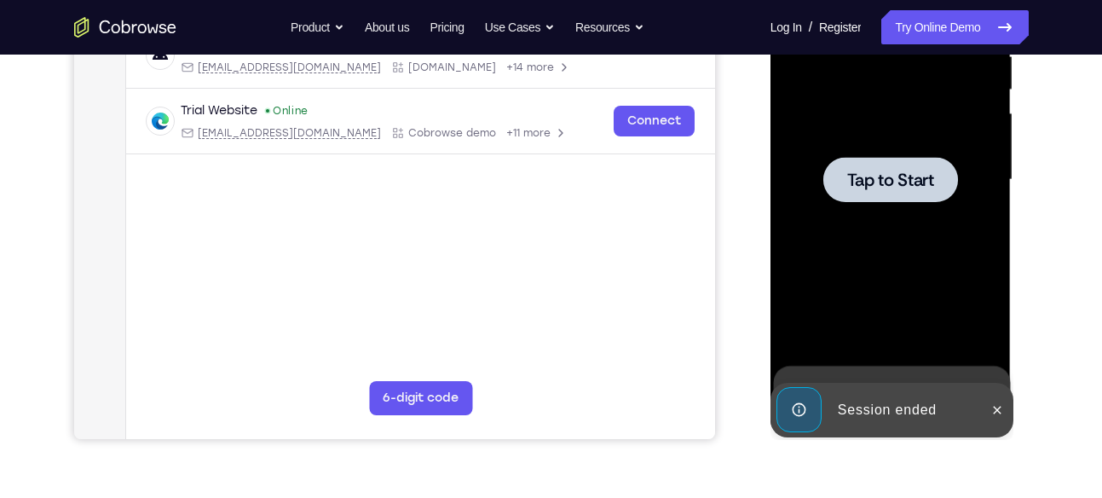
scroll to position [355, 0]
